Goal: Information Seeking & Learning: Learn about a topic

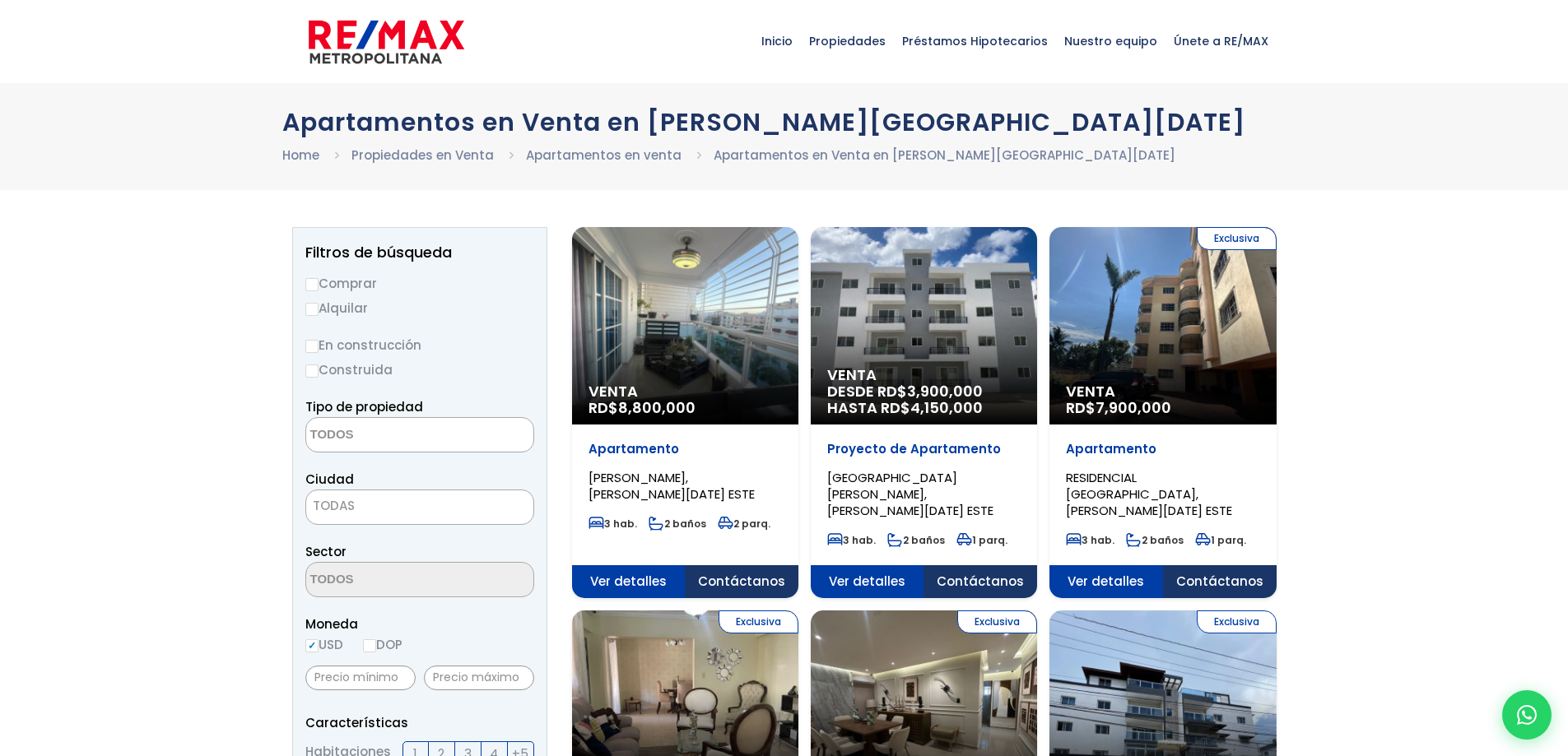
select select
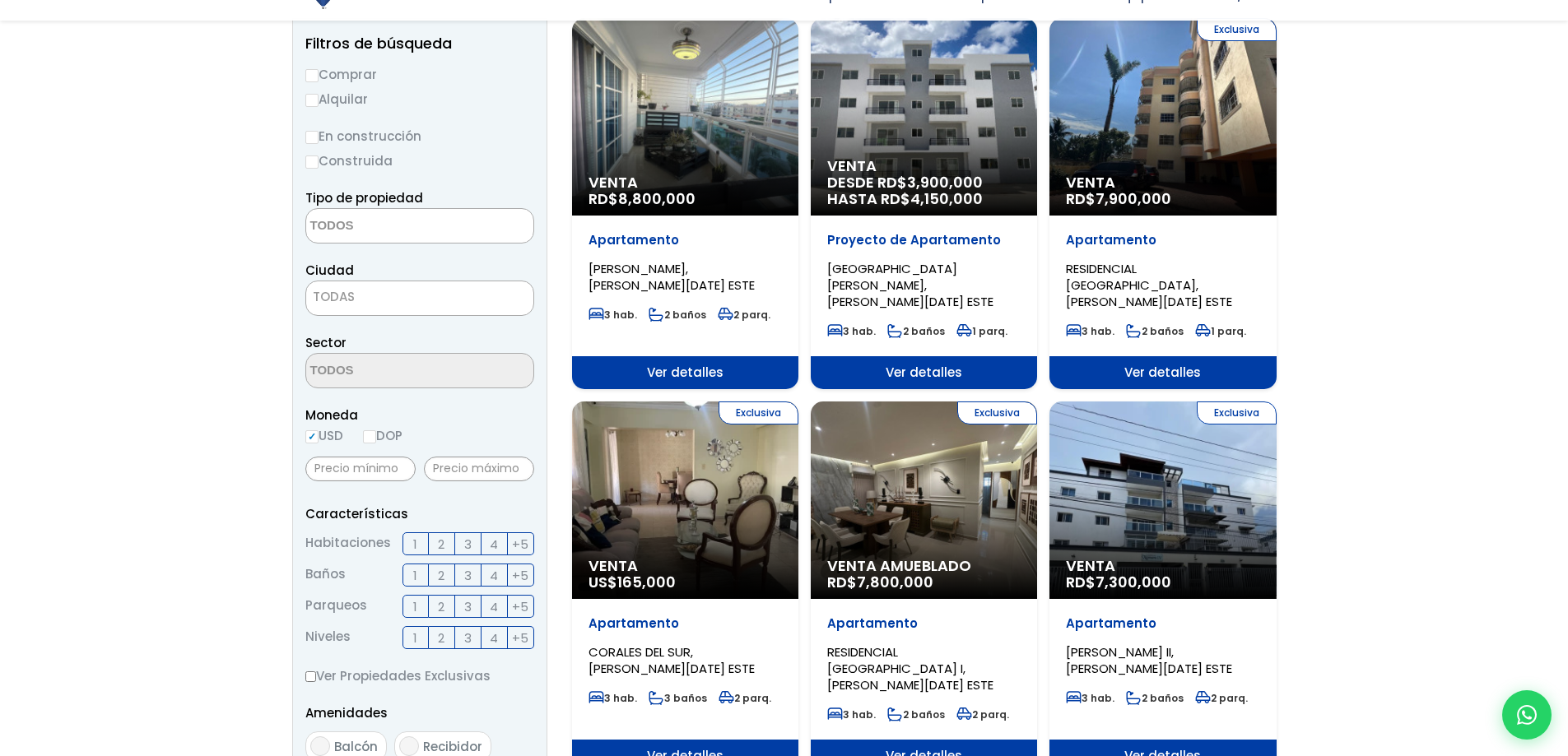
scroll to position [247, 0]
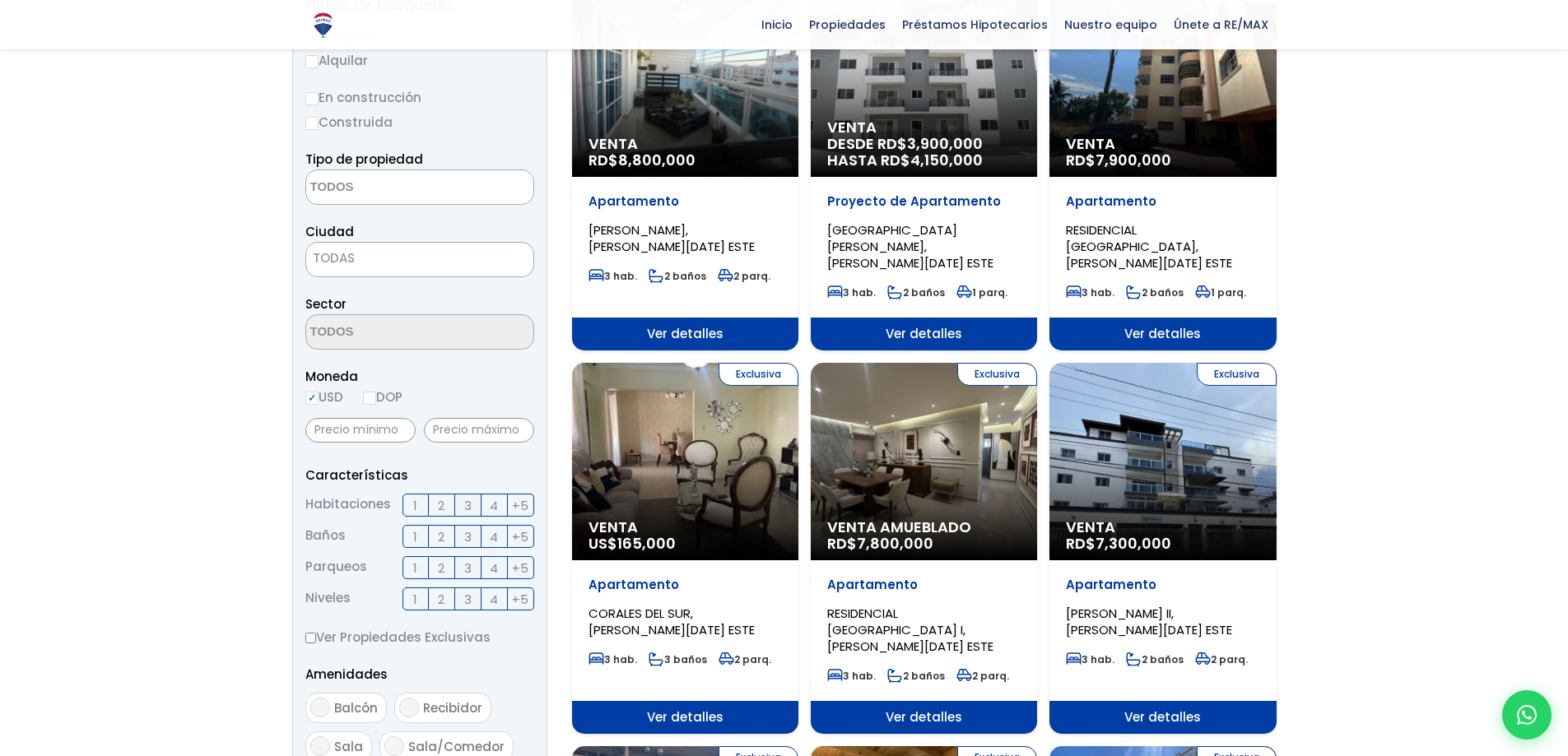
click at [385, 257] on span "TODAS" at bounding box center [419, 258] width 227 height 23
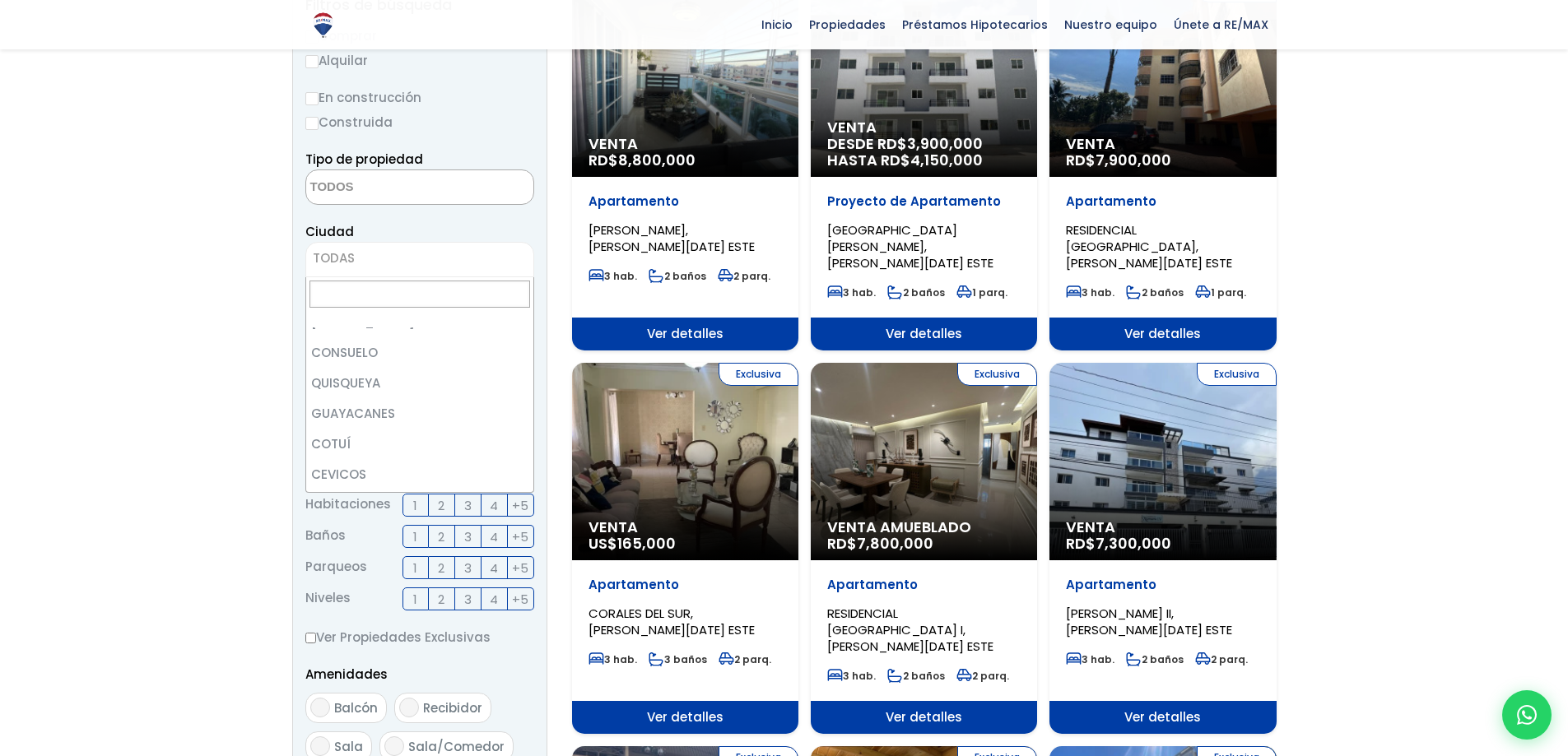
scroll to position [3594, 0]
select select "120"
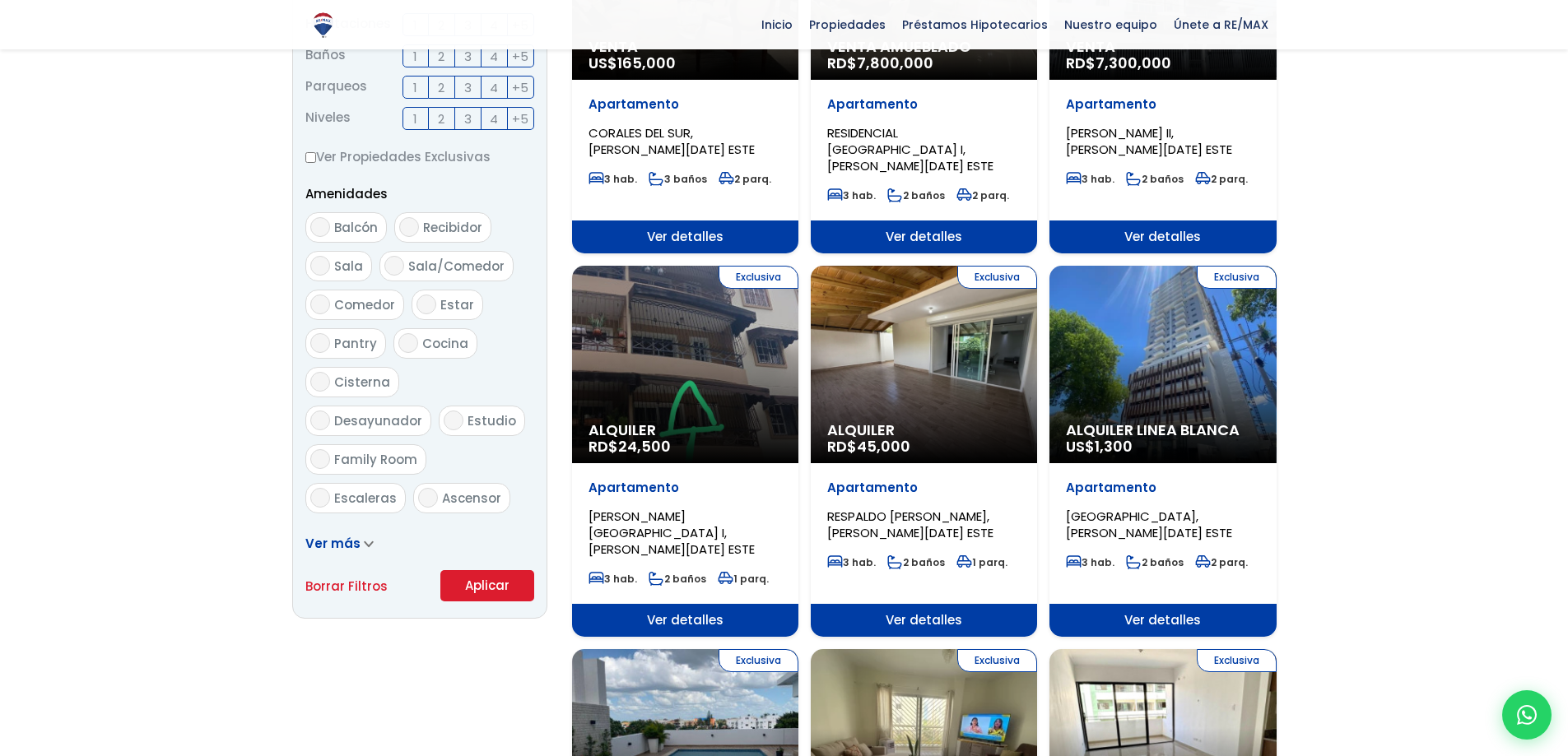
scroll to position [741, 0]
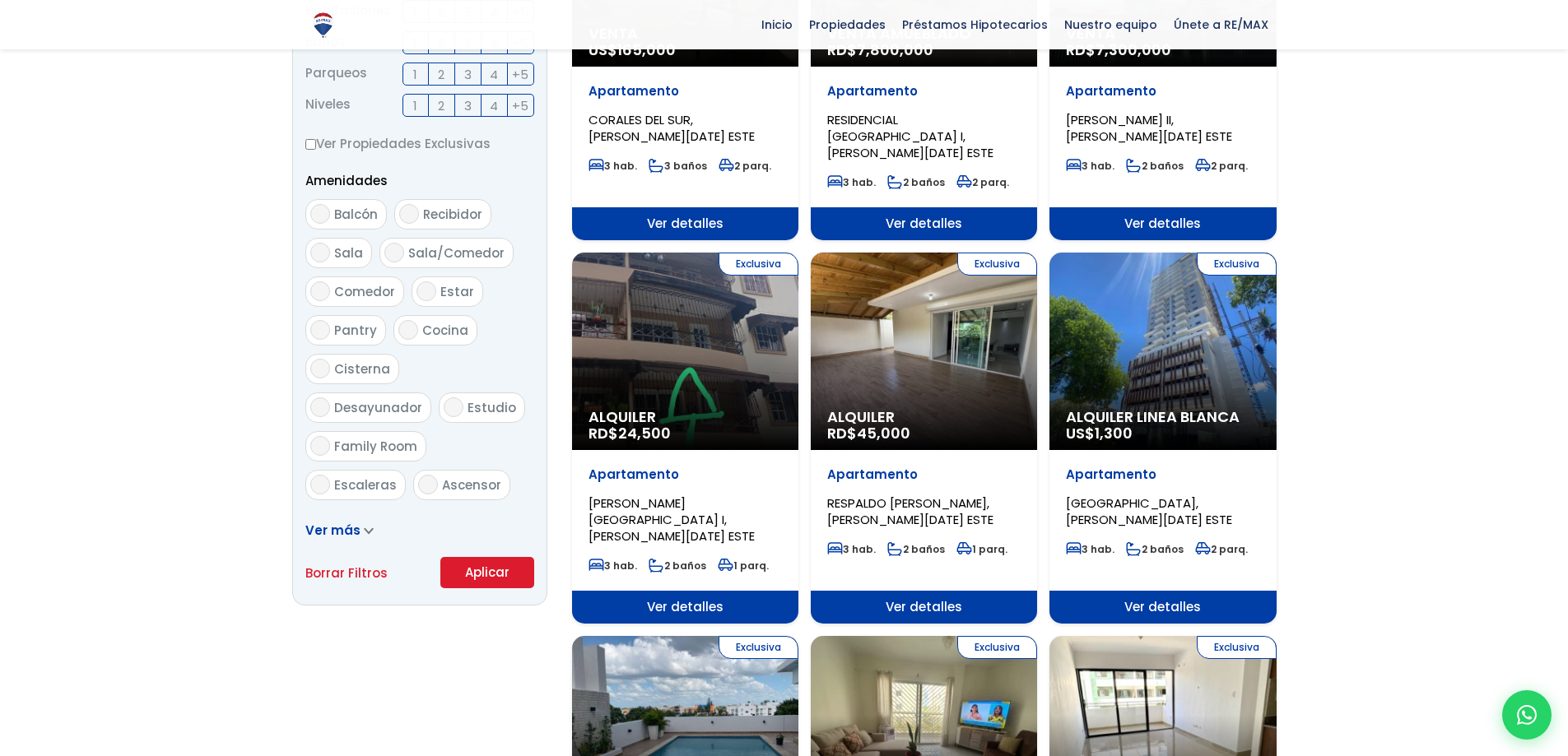
click at [489, 572] on button "Aplicar" at bounding box center [488, 572] width 94 height 32
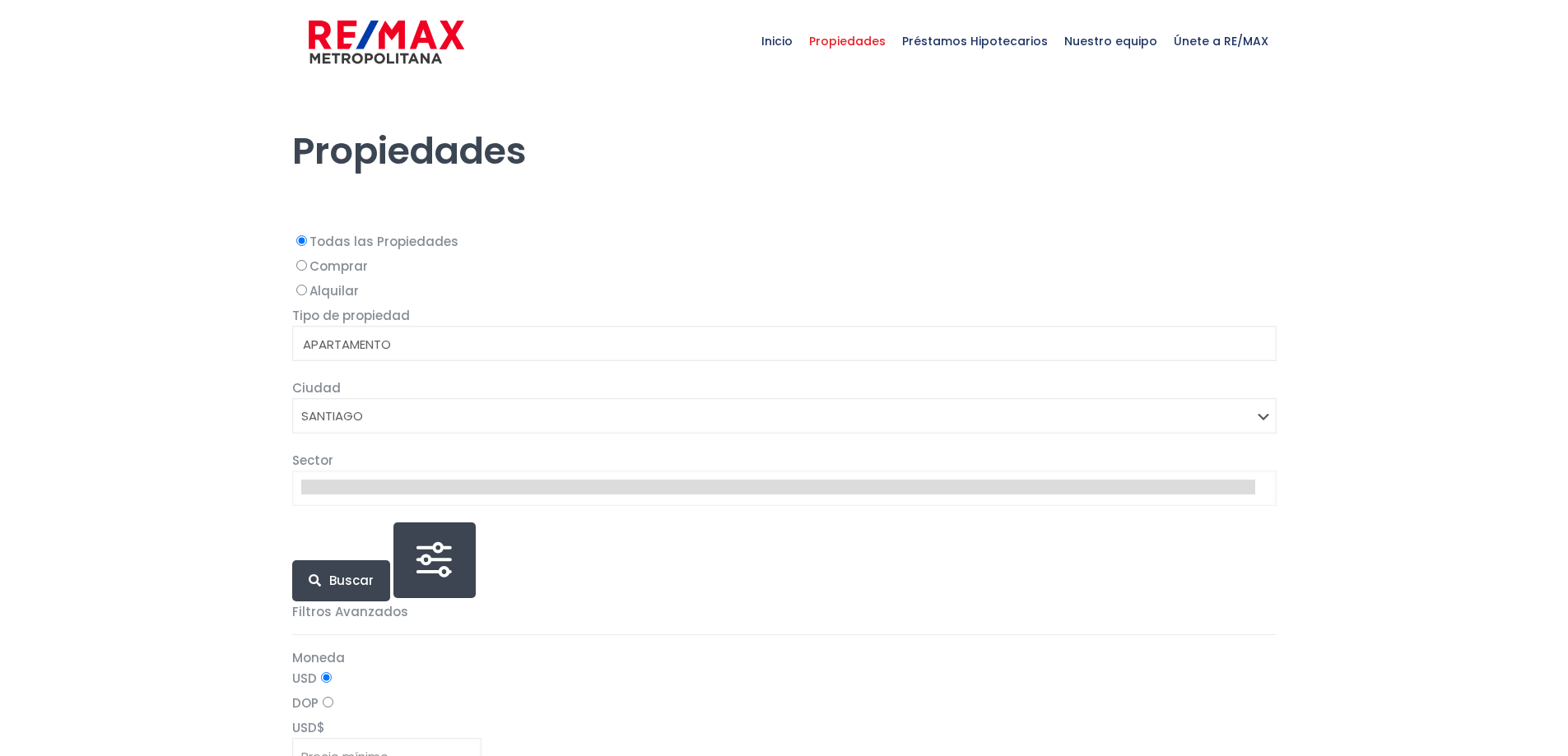
select select
select select "120"
select select
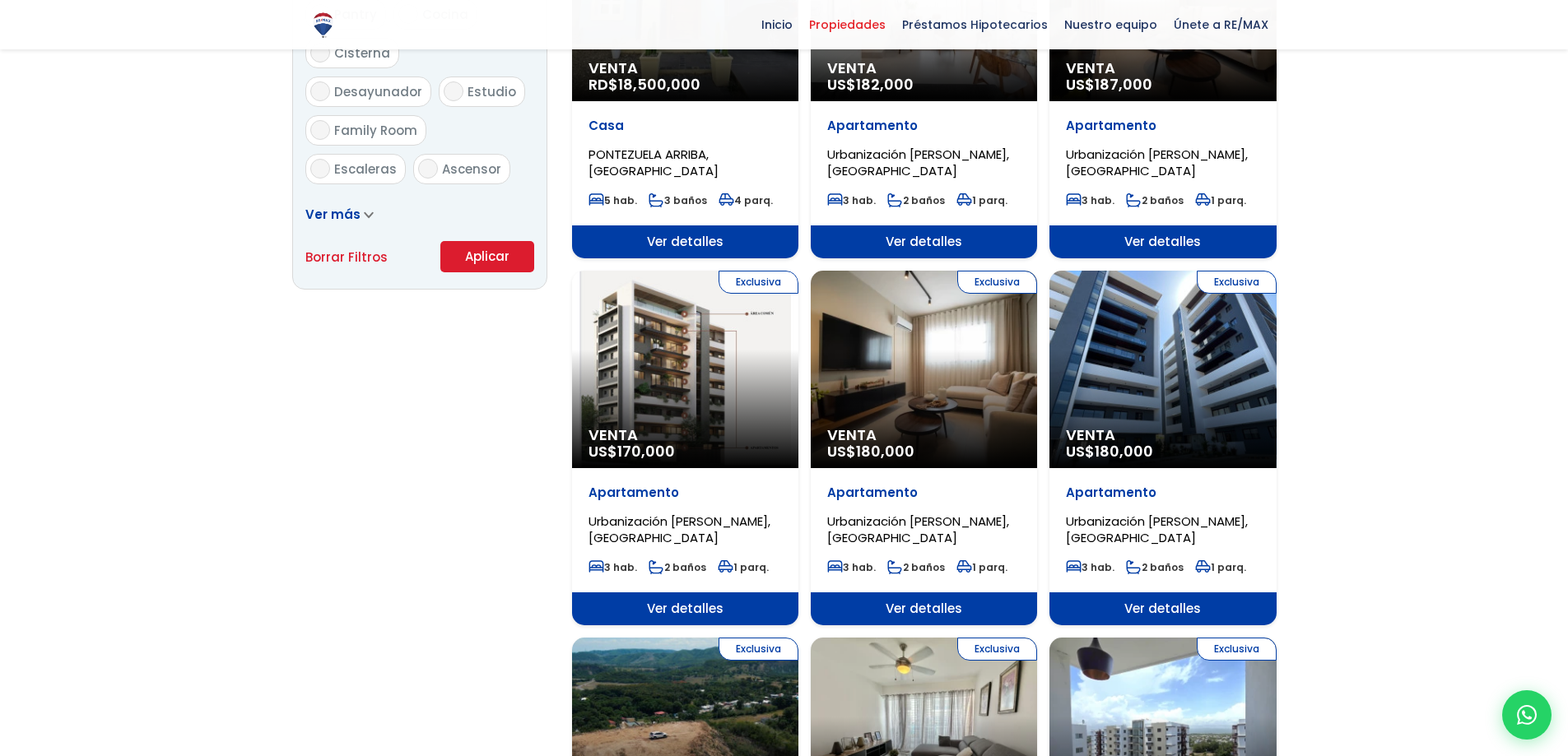
scroll to position [1070, 0]
